Goal: Information Seeking & Learning: Compare options

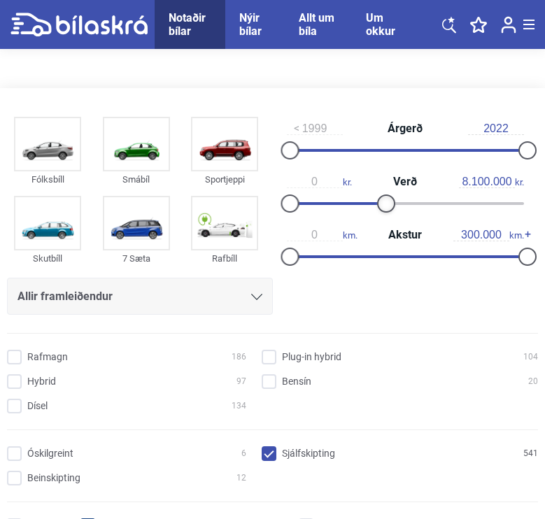
type input "8.000.000"
drag, startPoint x: 535, startPoint y: 203, endPoint x: 392, endPoint y: 217, distance: 143.4
click at [392, 217] on div "0 kr. Verð 8.000.000 kr." at bounding box center [406, 192] width 266 height 53
type input "140.000"
drag, startPoint x: 526, startPoint y: 253, endPoint x: 401, endPoint y: 253, distance: 125.8
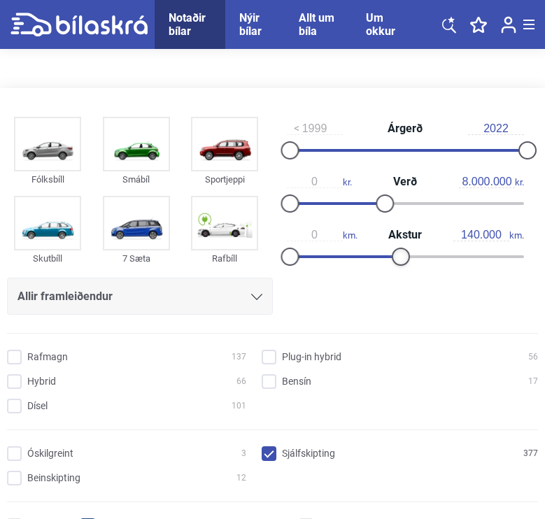
click at [401, 253] on div at bounding box center [400, 256] width 18 height 18
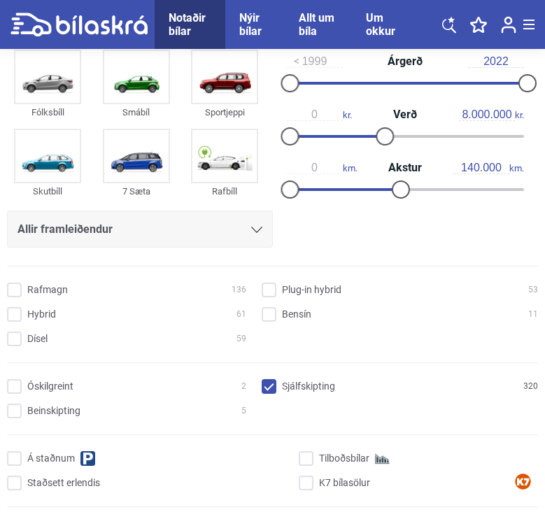
scroll to position [76, 0]
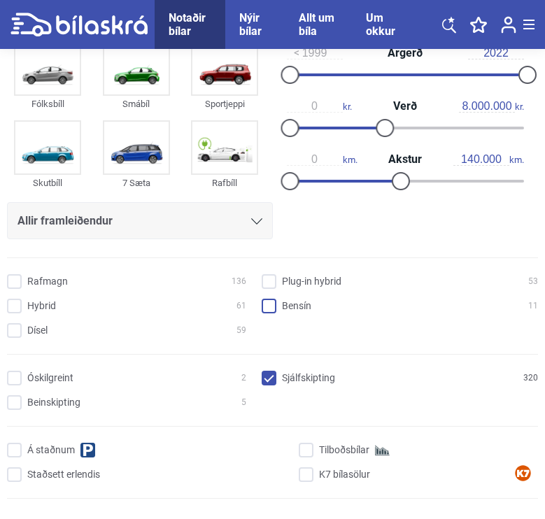
click at [269, 301] on input "Bensín 11" at bounding box center [402, 306] width 276 height 15
checkbox input "true"
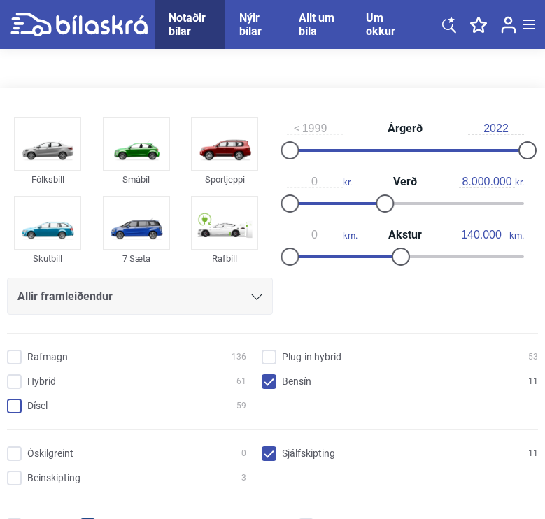
click at [17, 406] on input "Dísel 59" at bounding box center [128, 406] width 239 height 15
checkbox input "true"
click at [386, 201] on div at bounding box center [384, 203] width 18 height 18
